Goal: Information Seeking & Learning: Learn about a topic

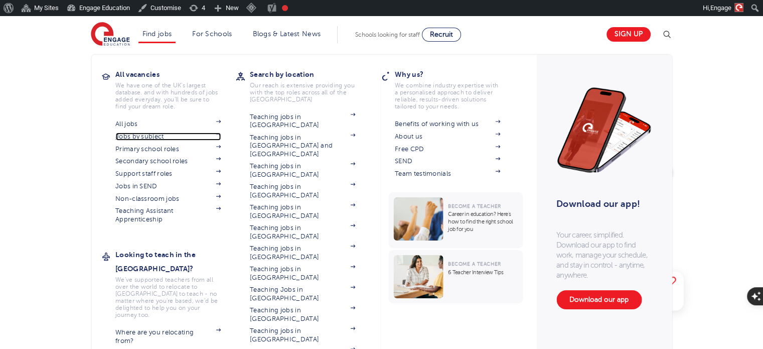
click at [147, 136] on link "Jobs by subject" at bounding box center [167, 136] width 105 height 8
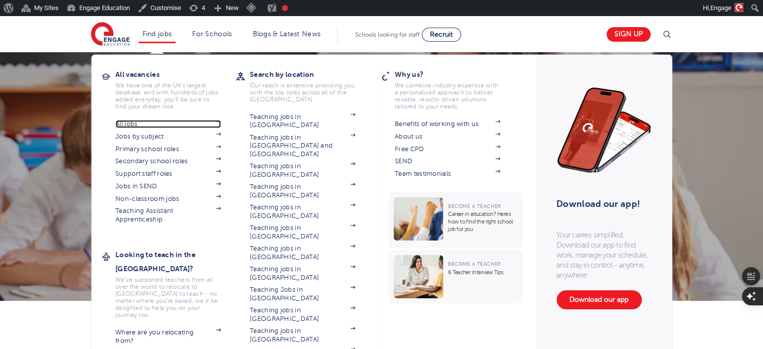
drag, startPoint x: 0, startPoint y: 0, endPoint x: 133, endPoint y: 124, distance: 182.4
click at [133, 124] on link "All jobs" at bounding box center [167, 124] width 105 height 8
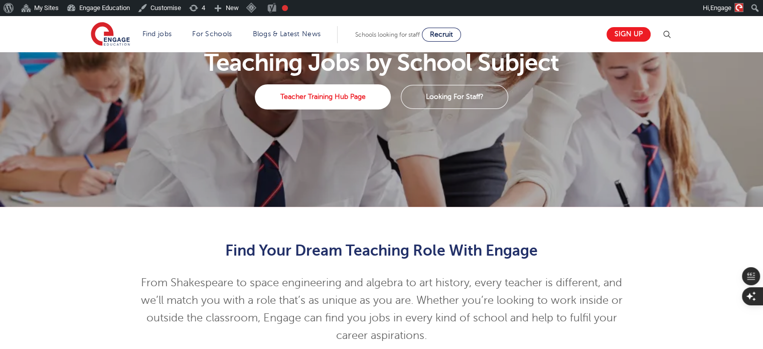
scroll to position [213, 0]
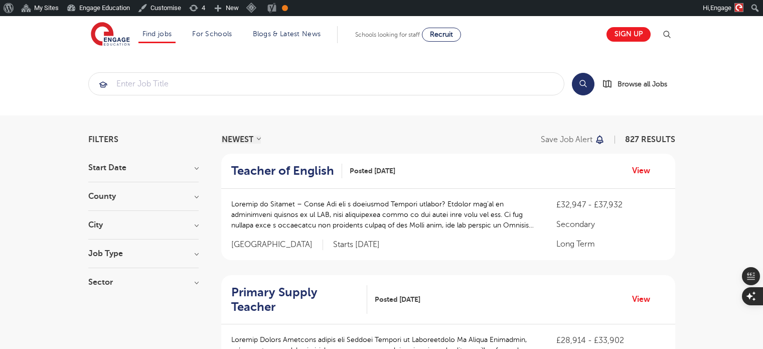
scroll to position [118, 0]
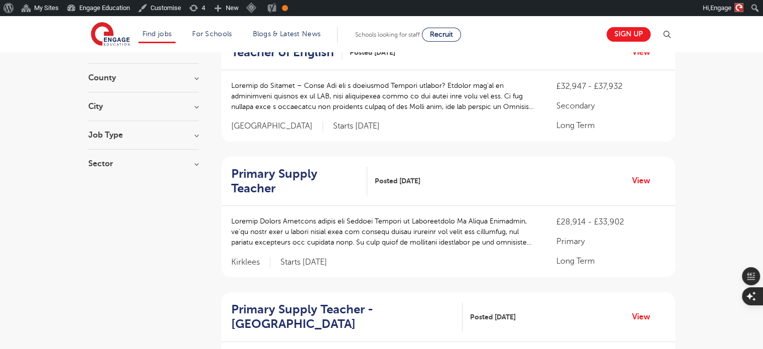
click at [296, 182] on div "Primary Supply Teacher Posted 26/08/25 View" at bounding box center [448, 181] width 454 height 50
click at [300, 171] on h2 "Primary Supply Teacher" at bounding box center [295, 180] width 128 height 29
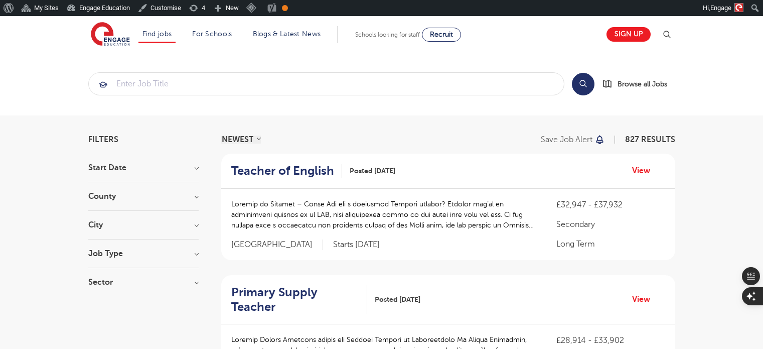
scroll to position [72, 0]
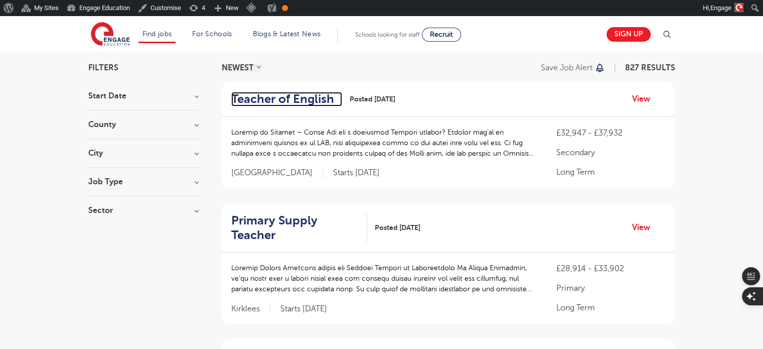
click at [309, 95] on h2 "Teacher of English" at bounding box center [282, 99] width 103 height 15
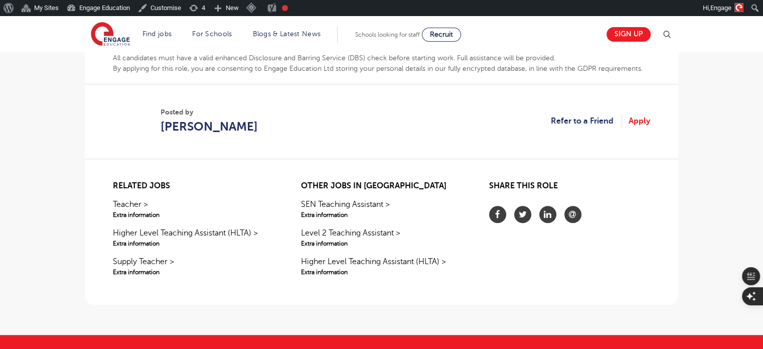
scroll to position [600, 0]
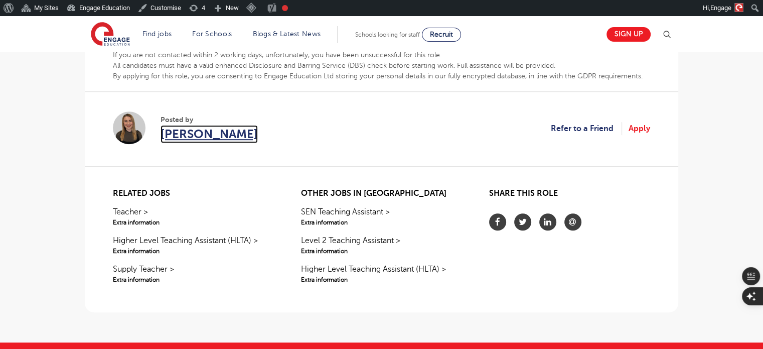
click at [179, 134] on span "[PERSON_NAME]" at bounding box center [208, 134] width 97 height 18
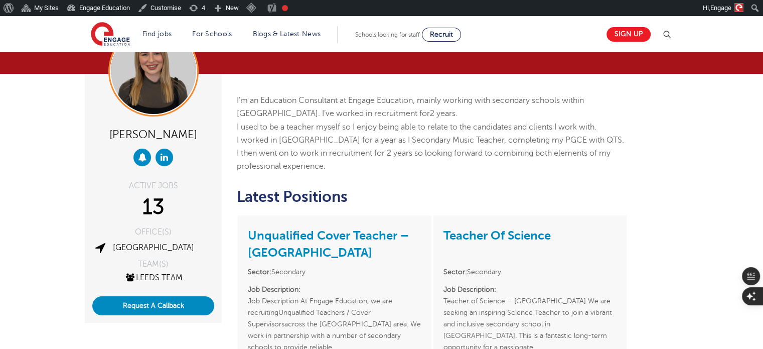
scroll to position [56, 0]
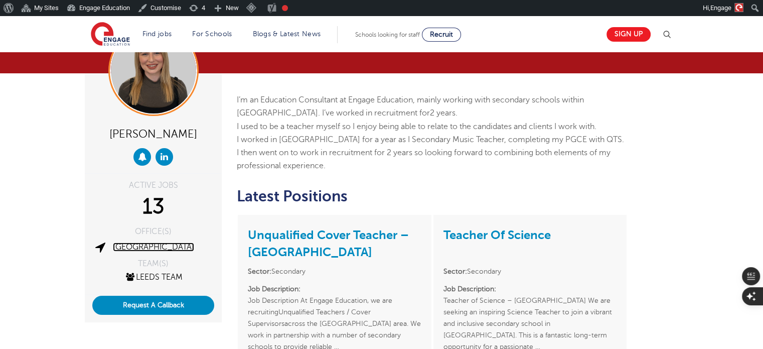
click at [154, 248] on link "[GEOGRAPHIC_DATA]" at bounding box center [153, 246] width 81 height 9
